Goal: Navigation & Orientation: Find specific page/section

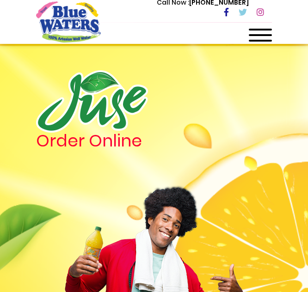
click at [268, 37] on div at bounding box center [260, 38] width 23 height 18
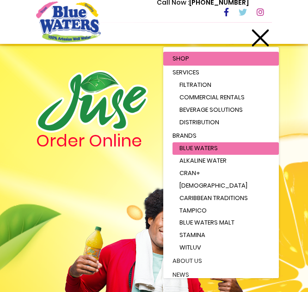
click at [242, 144] on link "Blue Waters" at bounding box center [225, 148] width 106 height 12
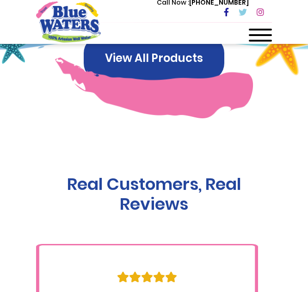
scroll to position [1055, 0]
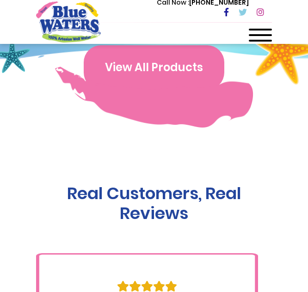
click at [206, 63] on button "View All Products" at bounding box center [154, 67] width 141 height 44
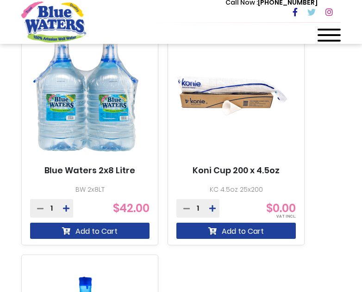
scroll to position [1057, 0]
